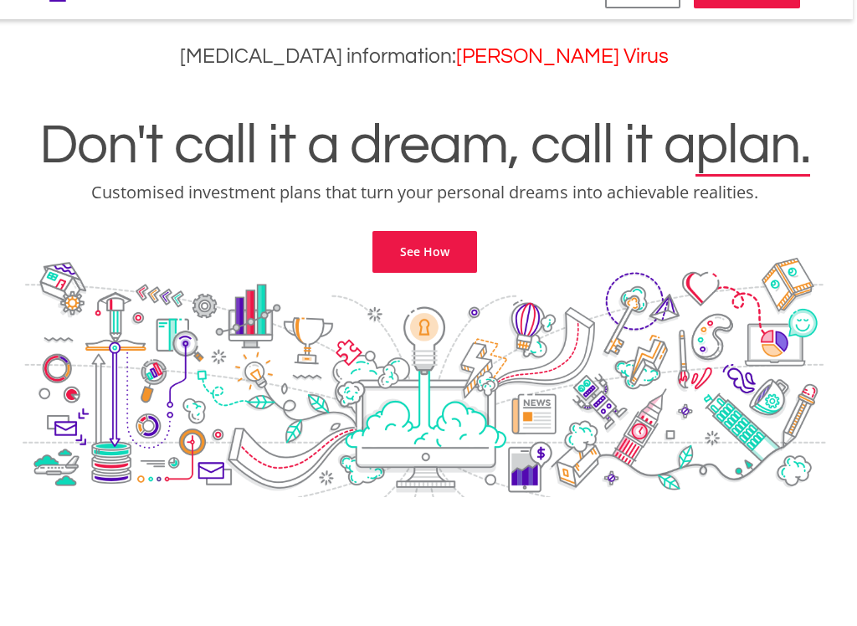
scroll to position [0, 4]
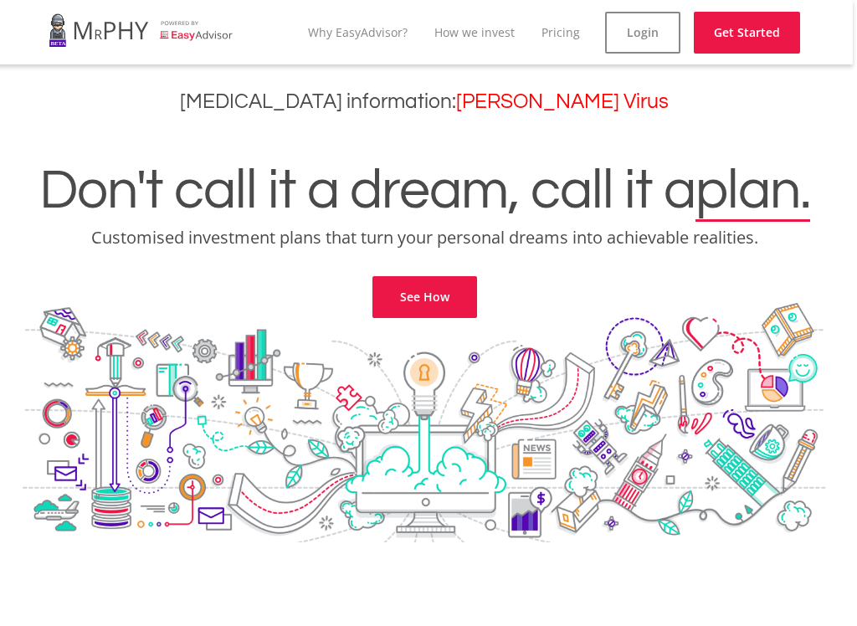
click at [515, 32] on link "How we invest" at bounding box center [475, 32] width 80 height 16
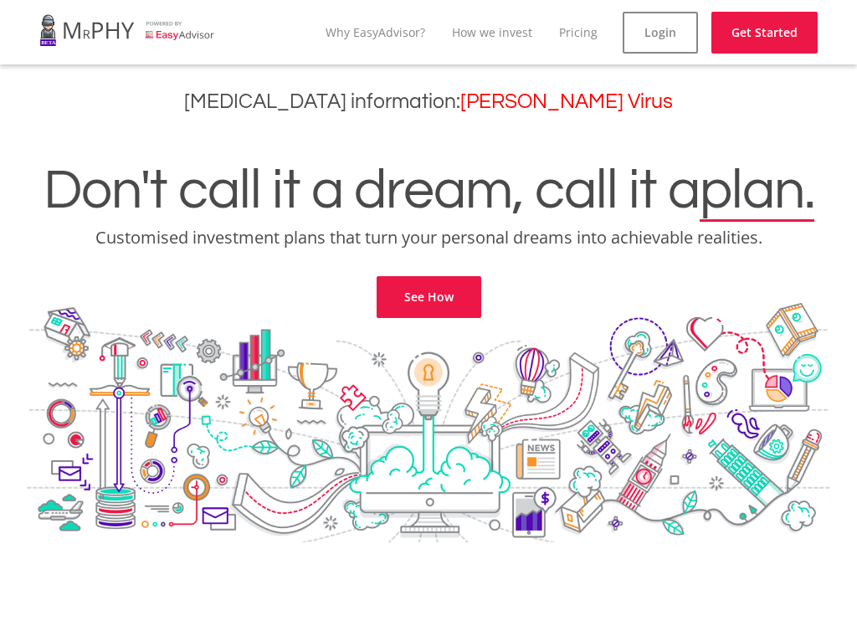
click at [670, 39] on link "Login" at bounding box center [660, 33] width 75 height 42
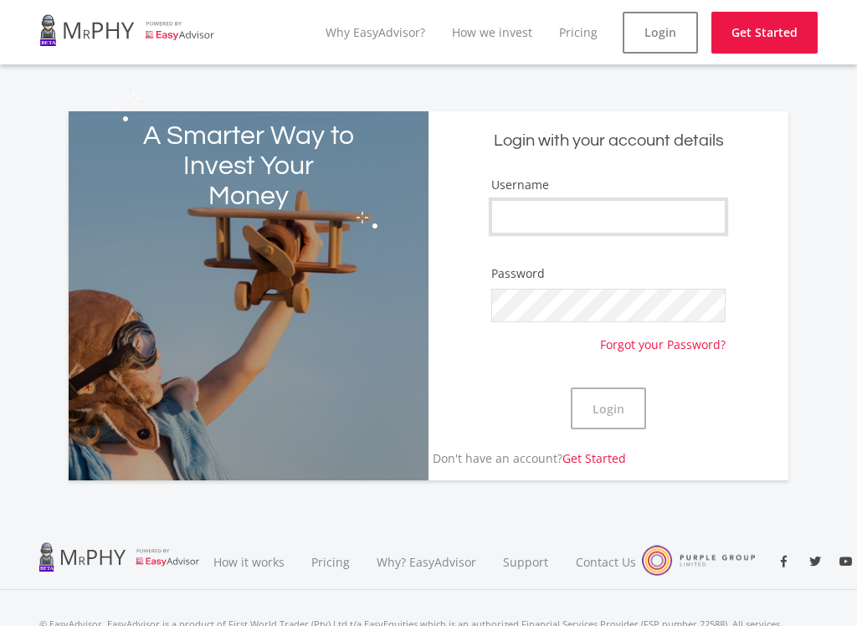
click at [651, 230] on input "Username" at bounding box center [609, 216] width 234 height 33
click at [655, 220] on input "Username" at bounding box center [609, 216] width 234 height 33
click at [184, 23] on link at bounding box center [127, 30] width 176 height 47
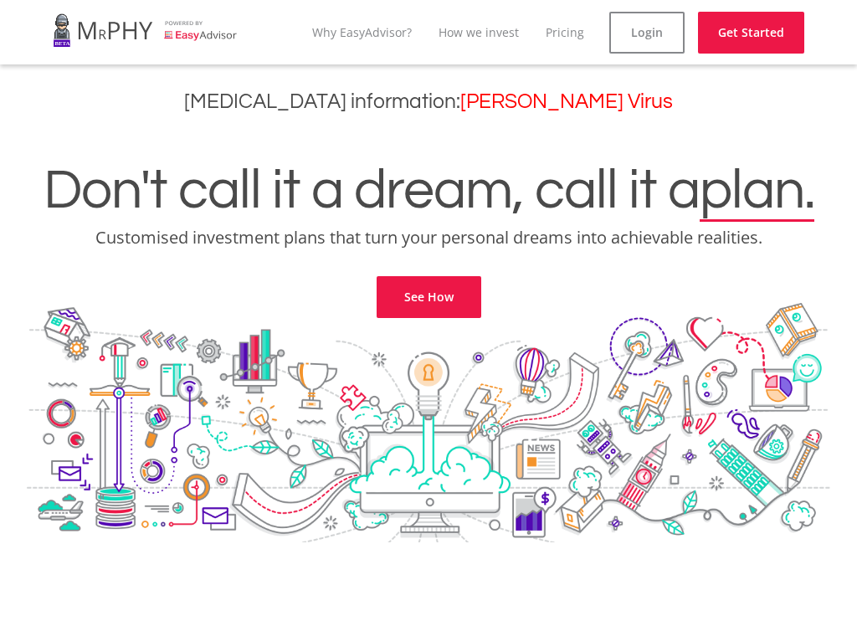
click at [773, 33] on link "Get Started" at bounding box center [751, 33] width 106 height 42
